Goal: Task Accomplishment & Management: Complete application form

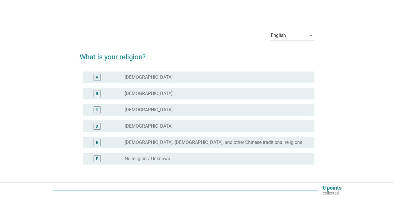
click at [137, 92] on label "[DEMOGRAPHIC_DATA]" at bounding box center [149, 94] width 48 height 6
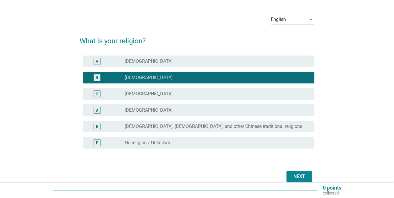
scroll to position [40, 0]
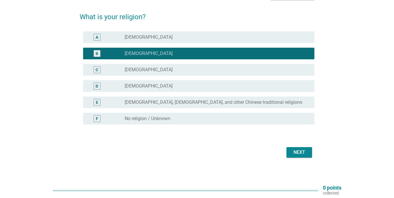
click at [290, 154] on button "Next" at bounding box center [299, 152] width 26 height 10
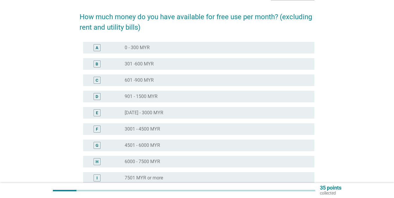
scroll to position [0, 0]
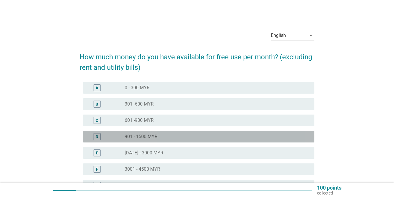
click at [166, 135] on div "radio_button_unchecked 901 - 1500 MYR" at bounding box center [215, 137] width 180 height 6
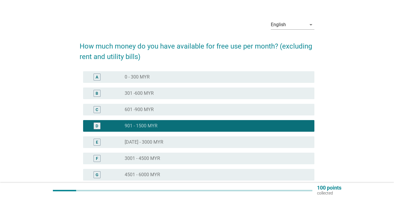
scroll to position [102, 0]
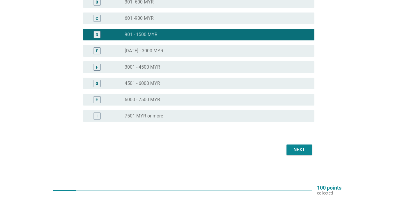
click at [298, 147] on div "Next" at bounding box center [299, 149] width 16 height 7
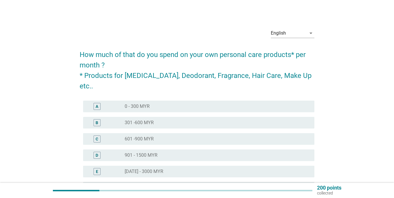
scroll to position [2, 0]
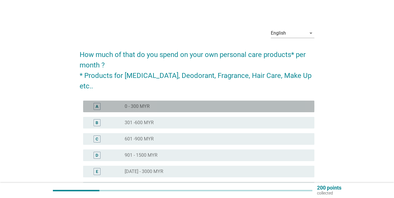
drag, startPoint x: 170, startPoint y: 93, endPoint x: 174, endPoint y: 104, distance: 12.2
click at [170, 103] on div "radio_button_unchecked 0 - 300 MYR" at bounding box center [215, 106] width 180 height 6
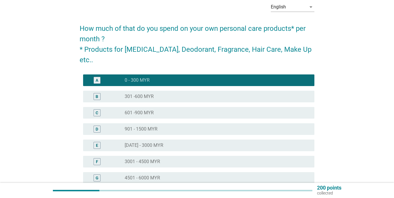
scroll to position [112, 0]
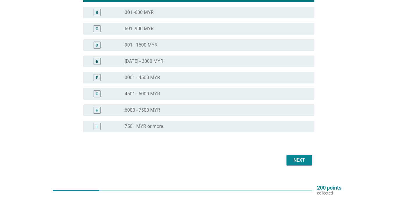
click at [298, 155] on button "Next" at bounding box center [299, 160] width 26 height 10
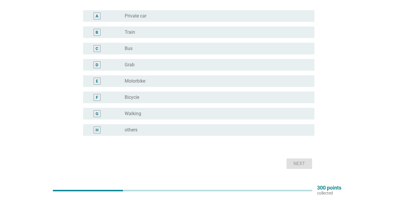
scroll to position [57, 0]
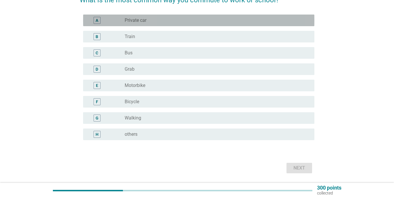
click at [156, 17] on div "radio_button_unchecked Private car" at bounding box center [215, 20] width 180 height 6
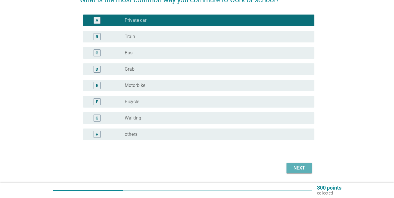
click at [296, 162] on div "Next" at bounding box center [197, 168] width 235 height 14
click at [294, 167] on div "Next" at bounding box center [299, 167] width 16 height 7
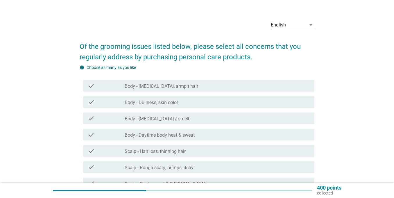
click at [187, 116] on div "check_box_outline_blank Body - [MEDICAL_DATA] / smell" at bounding box center [217, 118] width 185 height 7
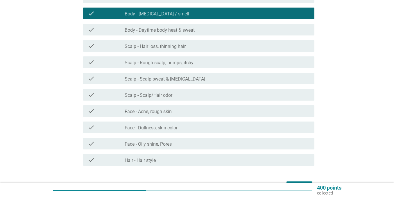
scroll to position [152, 0]
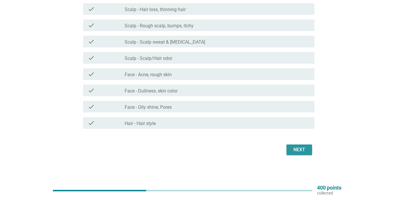
click at [298, 144] on div "Next" at bounding box center [197, 150] width 235 height 14
click at [297, 150] on div "Next" at bounding box center [299, 149] width 16 height 7
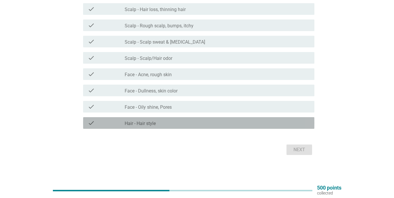
click at [220, 125] on div "check_box_outline_blank Hair - Hair style" at bounding box center [217, 122] width 185 height 7
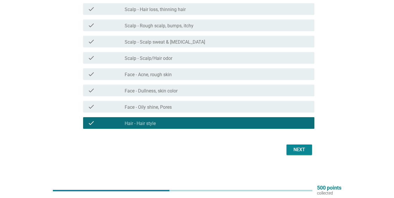
click at [288, 151] on button "Next" at bounding box center [299, 149] width 26 height 10
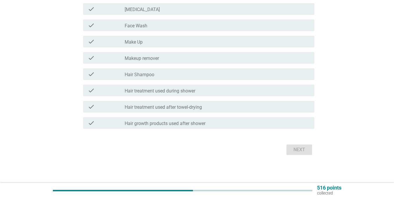
scroll to position [0, 0]
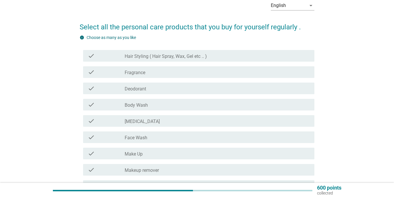
click at [171, 122] on div "check_box_outline_blank [MEDICAL_DATA]" at bounding box center [217, 120] width 185 height 7
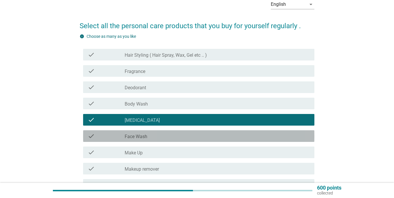
click at [170, 135] on div "check_box_outline_blank Face Wash" at bounding box center [217, 135] width 185 height 7
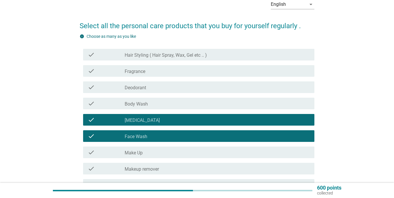
drag, startPoint x: 175, startPoint y: 115, endPoint x: 177, endPoint y: 118, distance: 4.2
click at [175, 115] on div "check check_box_outline_blank [MEDICAL_DATA]" at bounding box center [198, 120] width 231 height 12
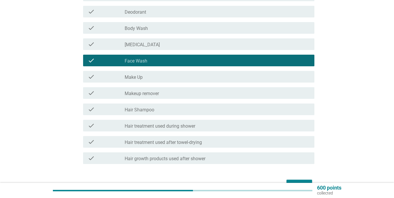
scroll to position [126, 0]
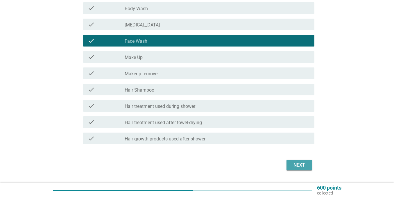
click at [302, 164] on div "Next" at bounding box center [299, 164] width 16 height 7
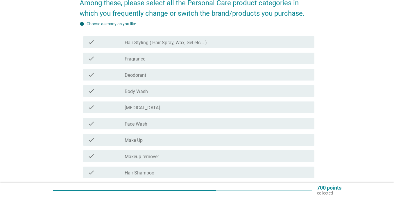
scroll to position [91, 0]
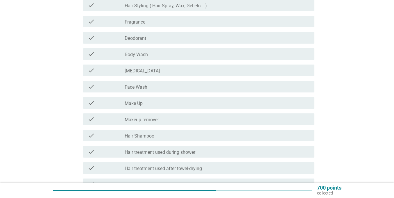
click at [199, 90] on div "check check_box_outline_blank Face Wash" at bounding box center [198, 87] width 231 height 12
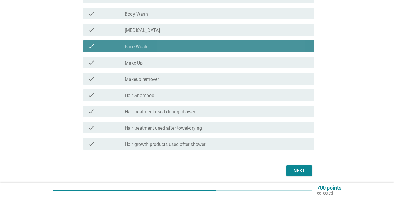
scroll to position [152, 0]
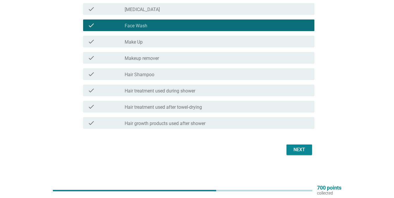
click at [303, 153] on button "Next" at bounding box center [299, 149] width 26 height 10
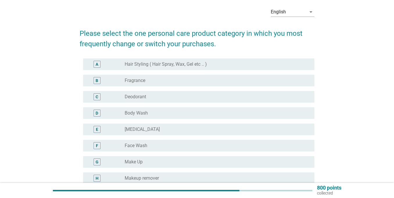
scroll to position [26, 0]
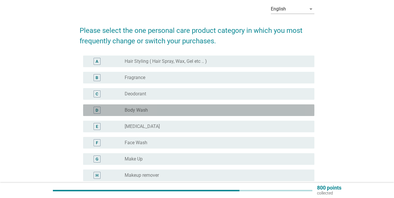
click at [169, 112] on div "radio_button_unchecked Body Wash" at bounding box center [215, 110] width 180 height 6
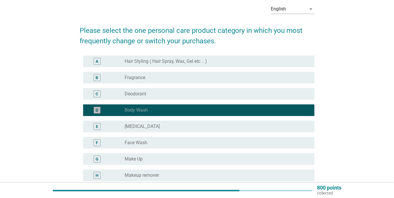
click at [166, 109] on div "radio_button_checked Body Wash" at bounding box center [215, 110] width 180 height 6
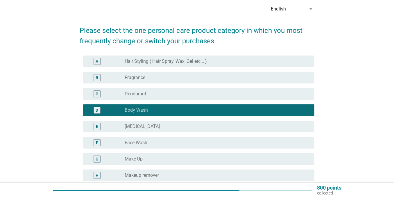
click at [160, 124] on div "radio_button_unchecked [MEDICAL_DATA]" at bounding box center [215, 126] width 180 height 6
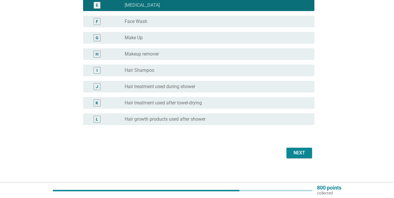
scroll to position [151, 0]
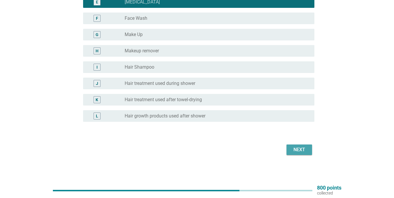
click at [302, 153] on button "Next" at bounding box center [299, 149] width 26 height 10
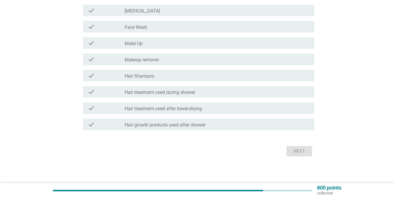
scroll to position [0, 0]
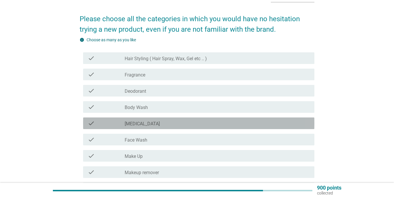
click at [217, 126] on div "check_box_outline_blank [MEDICAL_DATA]" at bounding box center [217, 123] width 185 height 7
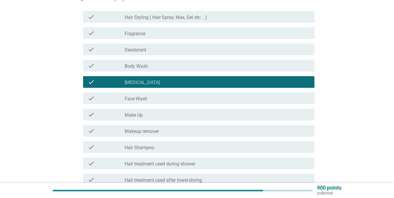
scroll to position [80, 0]
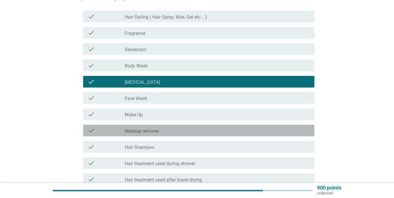
drag, startPoint x: 164, startPoint y: 130, endPoint x: 174, endPoint y: 130, distance: 9.3
click at [164, 130] on div "check_box_outline_blank Makeup remover" at bounding box center [217, 130] width 185 height 7
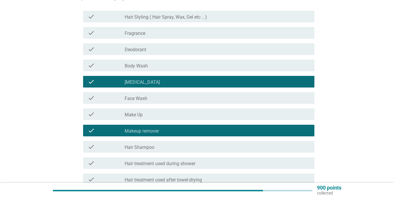
click at [187, 78] on div "check check_box_outline_blank [MEDICAL_DATA]" at bounding box center [198, 82] width 231 height 12
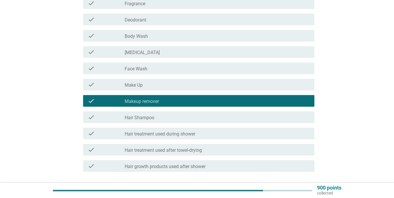
scroll to position [120, 0]
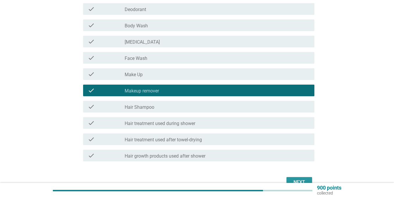
click at [296, 181] on div "Next" at bounding box center [299, 182] width 16 height 7
